Goal: Transaction & Acquisition: Book appointment/travel/reservation

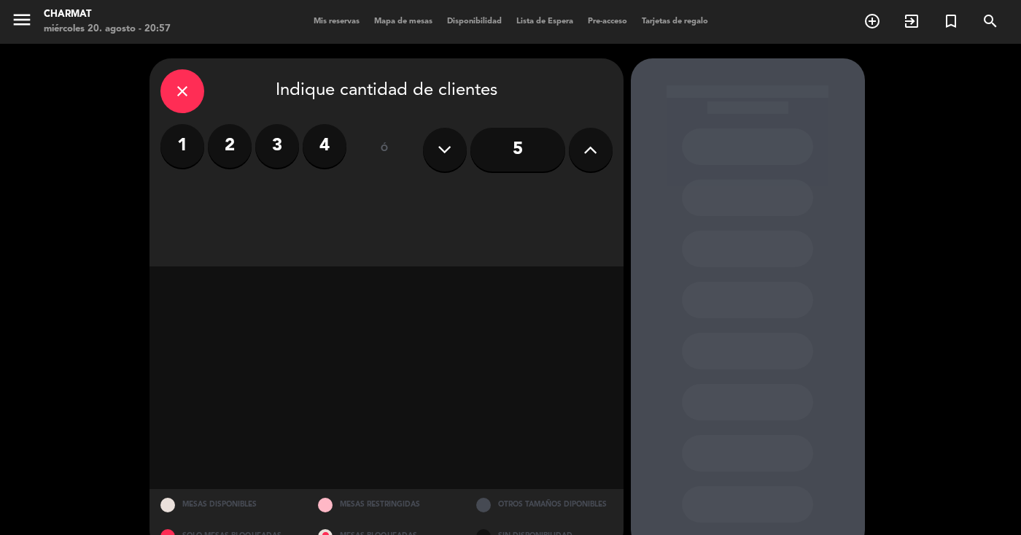
click at [600, 152] on button at bounding box center [591, 150] width 44 height 44
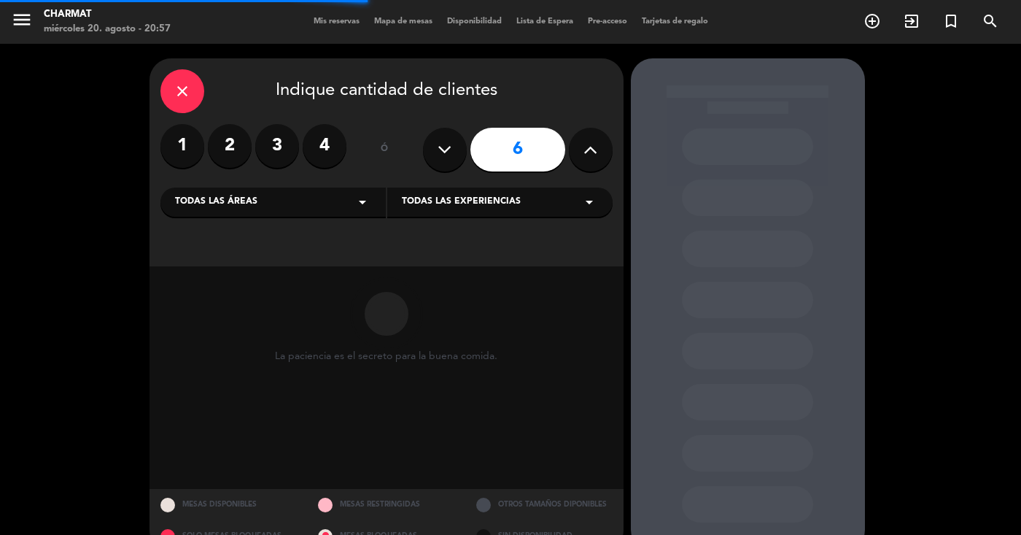
click at [600, 152] on button at bounding box center [591, 150] width 44 height 44
type input "7"
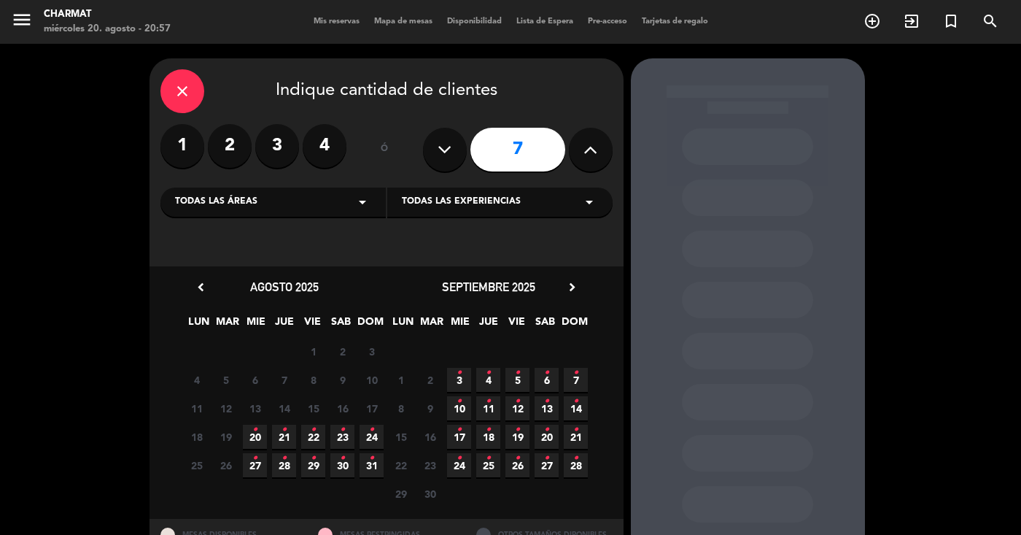
click at [345, 438] on span "23 •" at bounding box center [342, 437] width 24 height 24
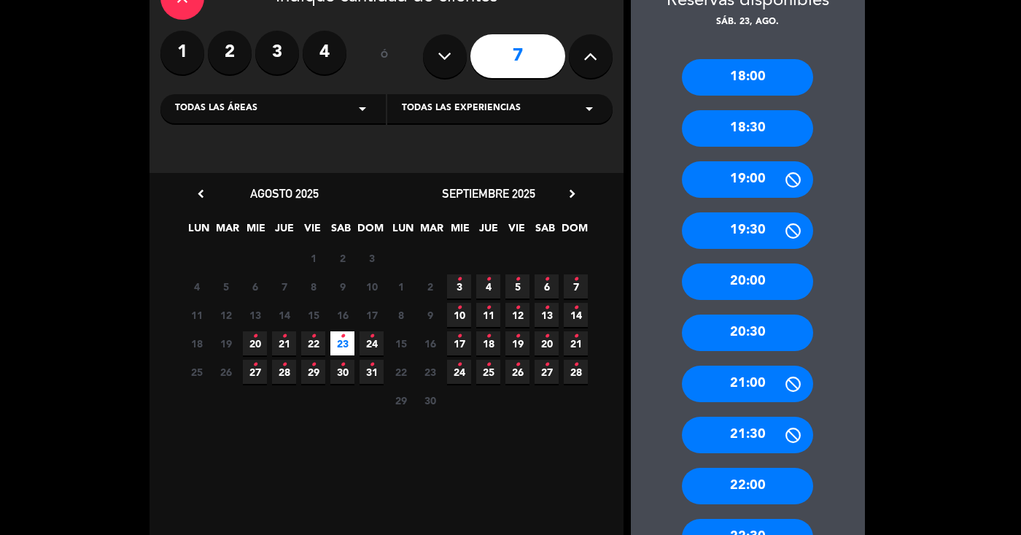
scroll to position [95, 0]
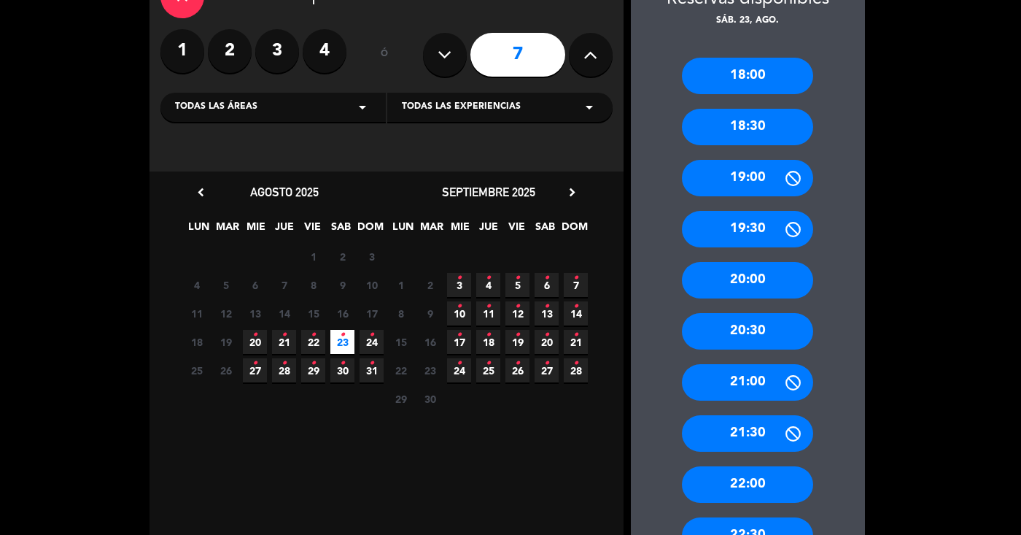
click at [729, 490] on div "22:00" at bounding box center [747, 484] width 131 height 36
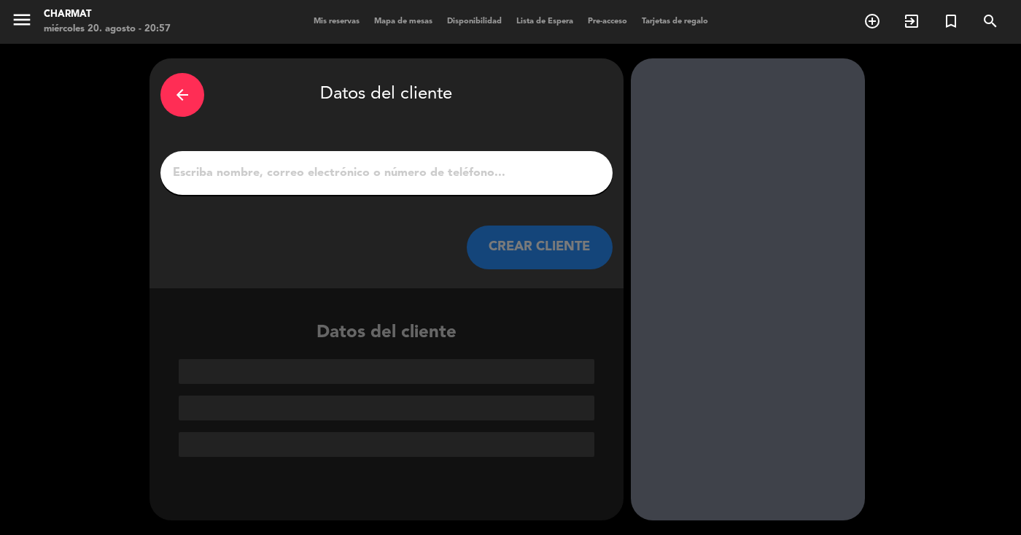
scroll to position [0, 0]
click at [408, 173] on input "1" at bounding box center [386, 173] width 430 height 20
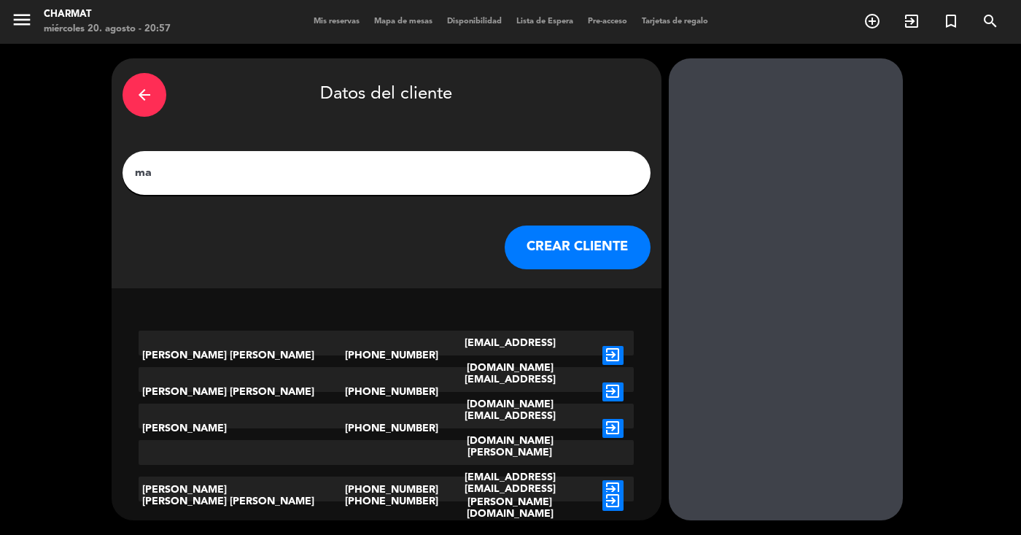
type input "m"
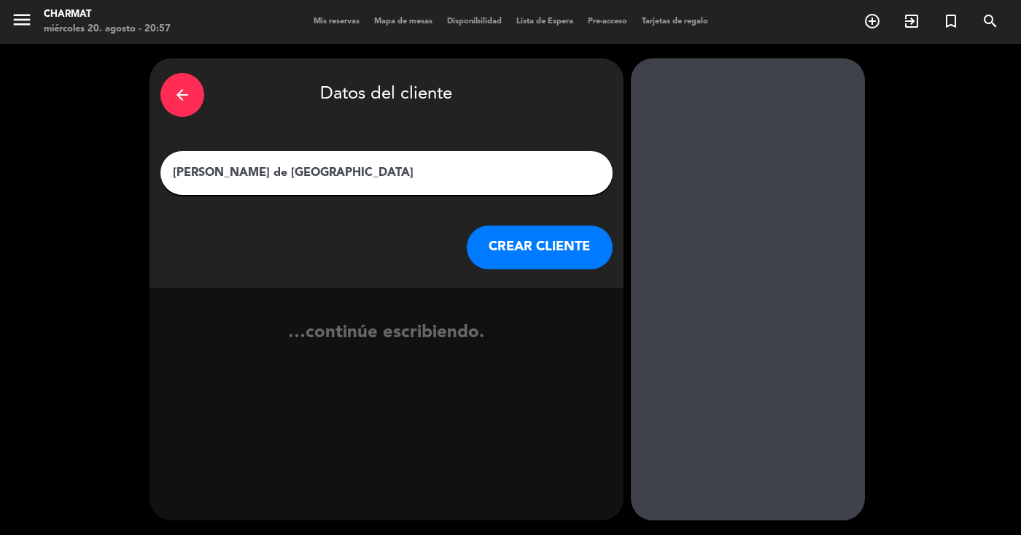
type input "[PERSON_NAME] de [GEOGRAPHIC_DATA]"
click at [545, 241] on button "CREAR CLIENTE" at bounding box center [540, 247] width 146 height 44
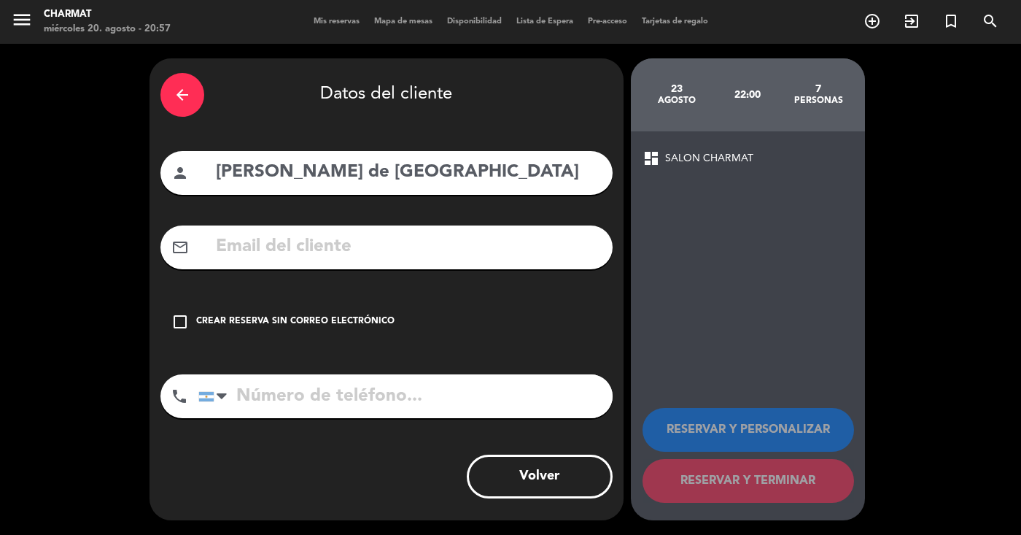
click at [349, 396] on input "tel" at bounding box center [405, 396] width 414 height 44
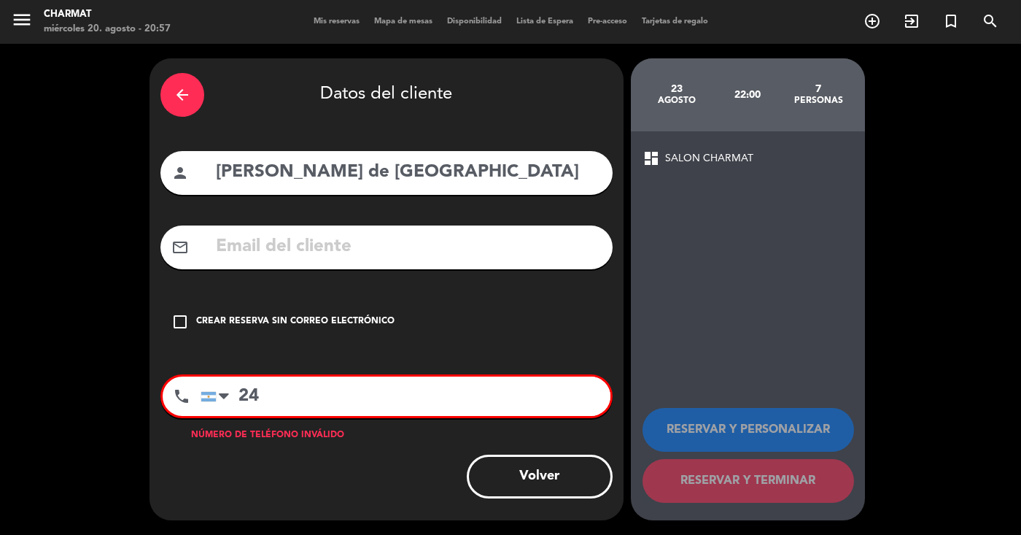
type input "2"
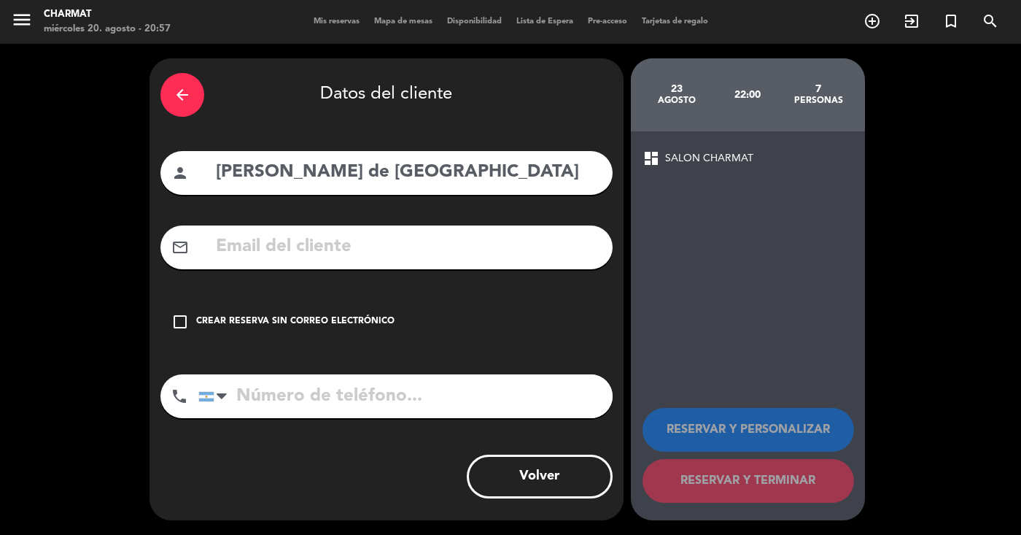
type input "2"
type input "3415200150"
click at [182, 319] on icon "check_box_outline_blank" at bounding box center [180, 322] width 18 height 18
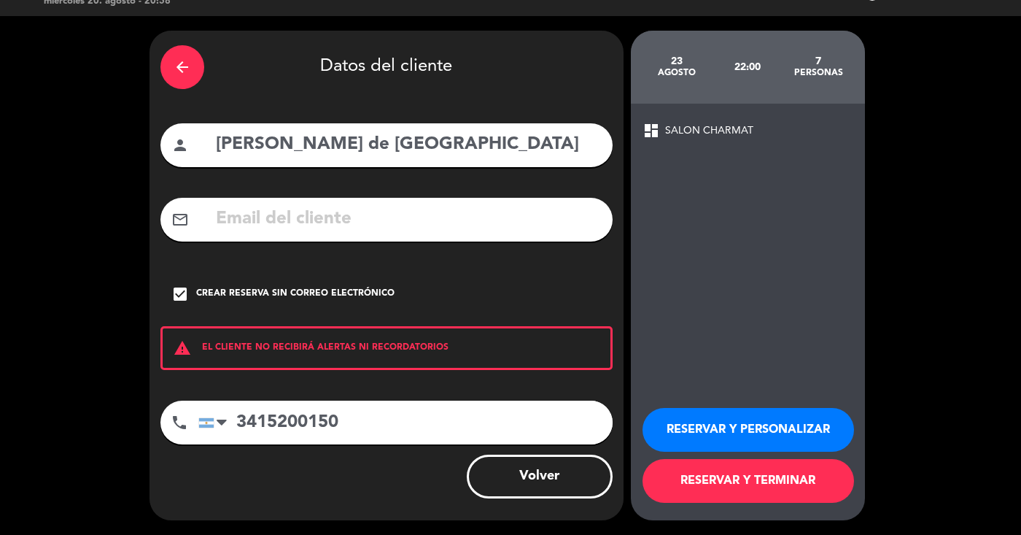
scroll to position [28, 0]
click at [729, 439] on button "RESERVAR Y PERSONALIZAR" at bounding box center [749, 430] width 212 height 44
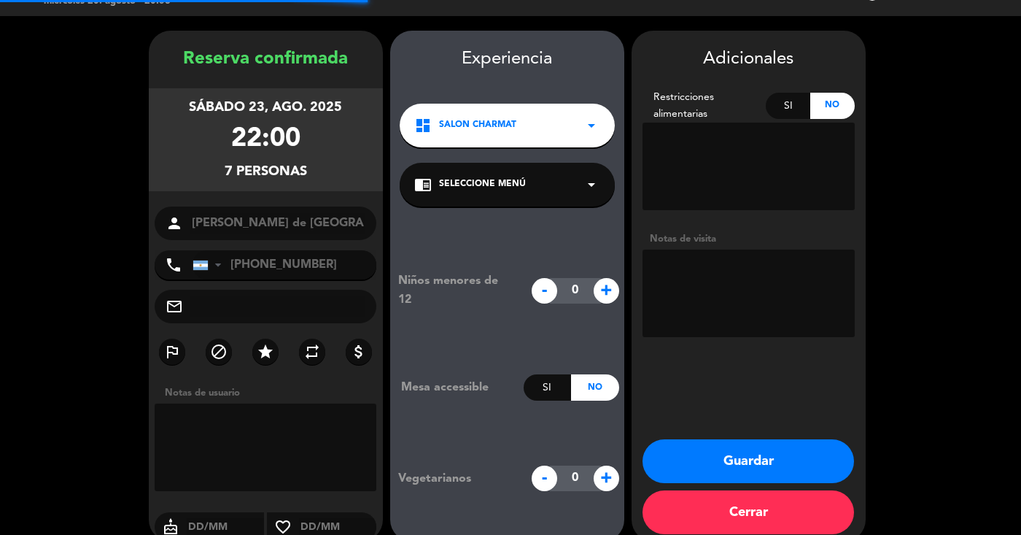
scroll to position [48, 0]
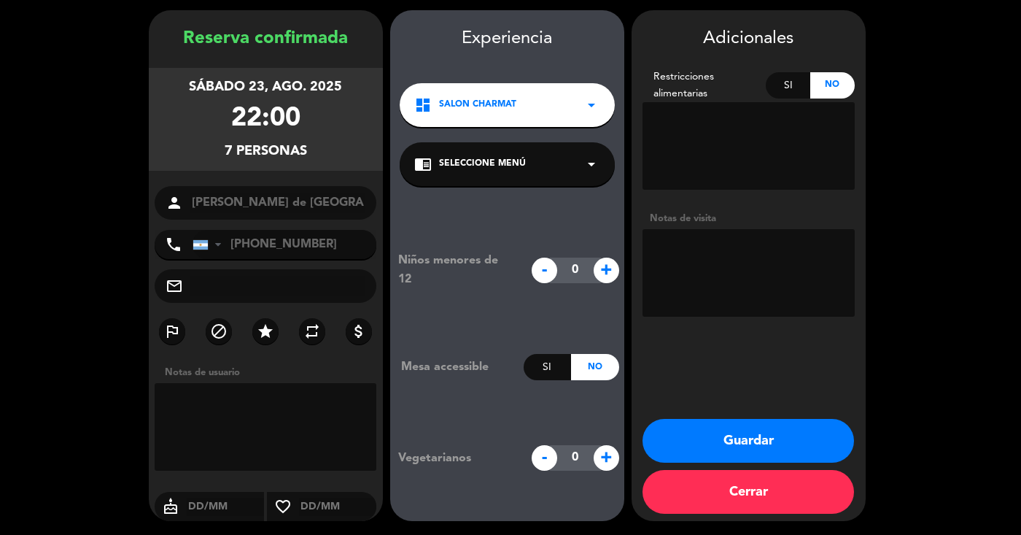
click at [671, 266] on textarea at bounding box center [749, 273] width 212 height 88
type textarea "el cliente llegara 21,30"
click at [600, 266] on span "+" at bounding box center [607, 271] width 26 height 26
click at [543, 273] on span "-" at bounding box center [545, 271] width 26 height 26
type input "0"
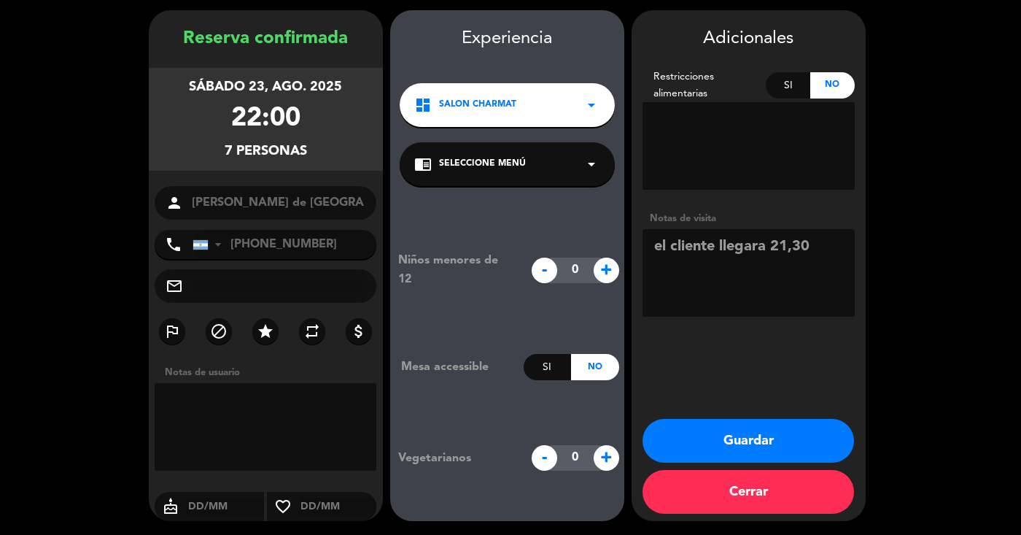
click at [583, 170] on icon "arrow_drop_down" at bounding box center [592, 164] width 18 height 18
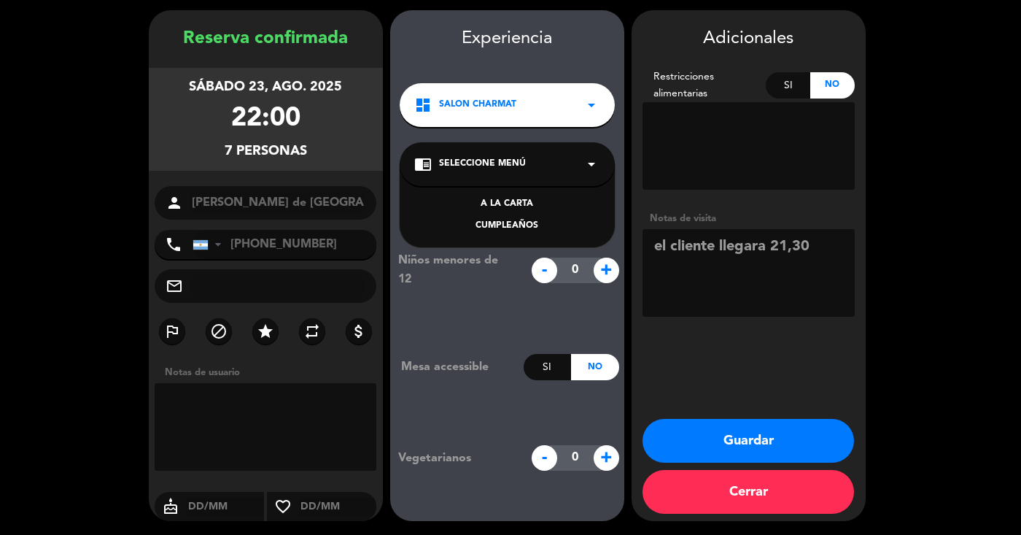
click at [560, 207] on div "A LA CARTA" at bounding box center [507, 204] width 186 height 15
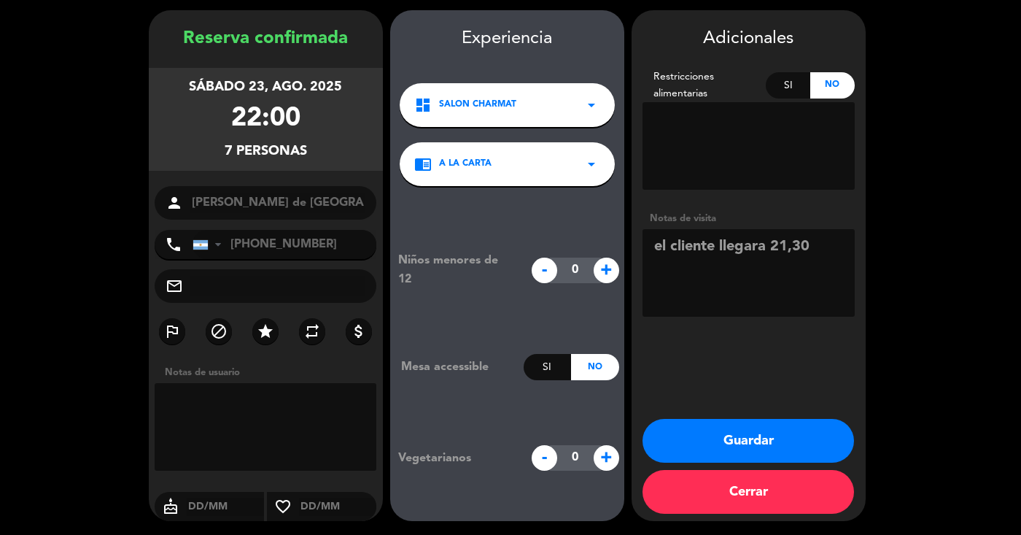
click at [813, 252] on textarea at bounding box center [749, 273] width 212 height 88
type textarea "el cliente llegara 21,30, que tenga una buena ubicación"
click at [731, 452] on button "Guardar" at bounding box center [749, 441] width 212 height 44
